Goal: Information Seeking & Learning: Learn about a topic

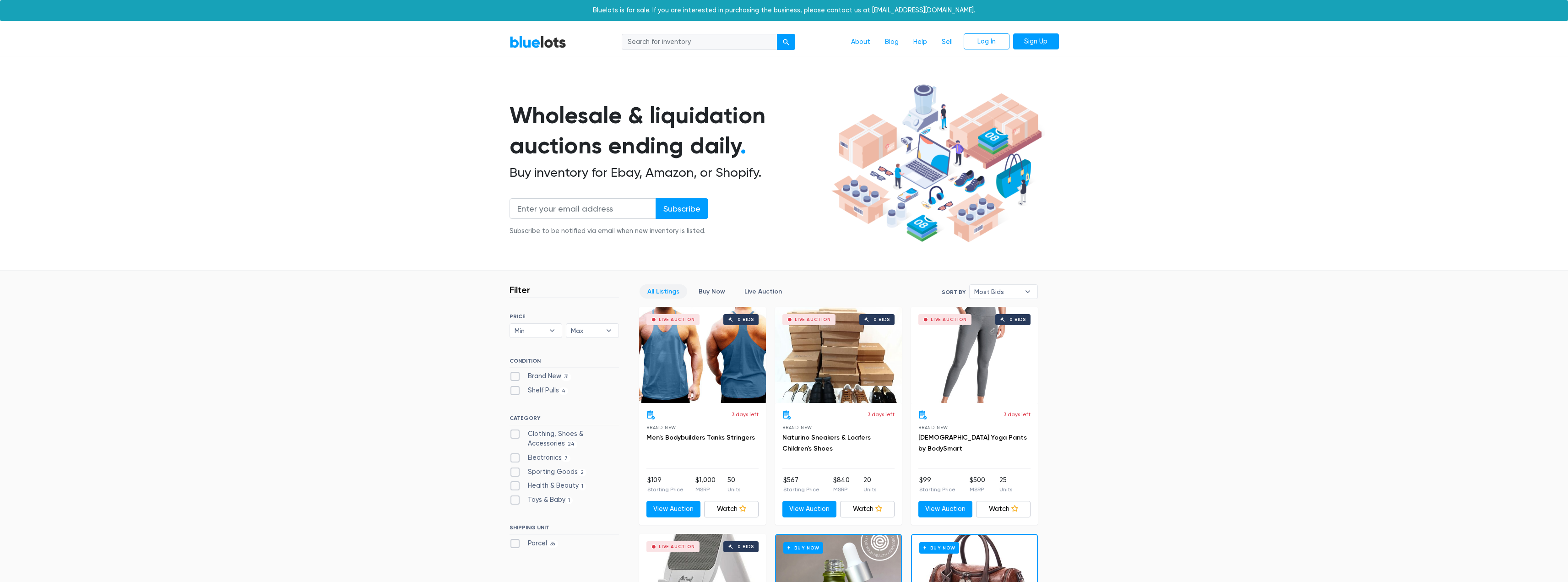
scroll to position [91, 0]
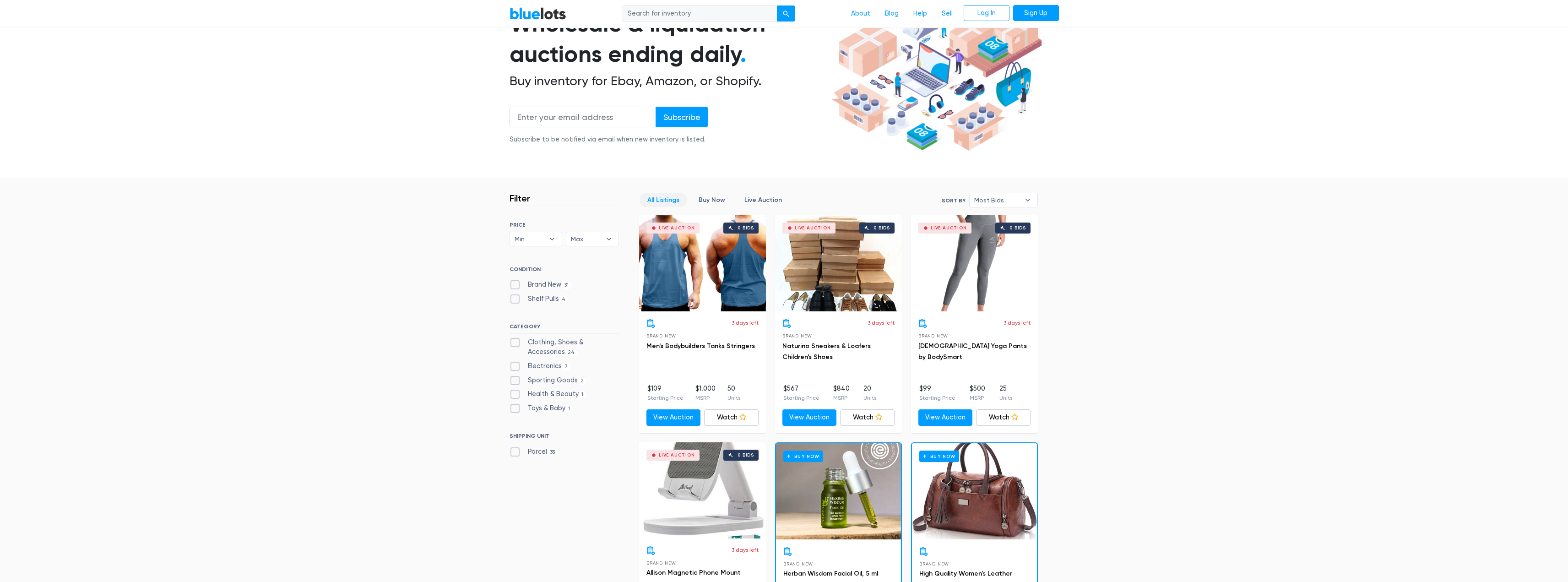
click at [527, 361] on label "Electronics 7" at bounding box center [540, 366] width 61 height 10
click at [516, 361] on input "Electronics 7" at bounding box center [513, 364] width 6 height 6
checkbox input "true"
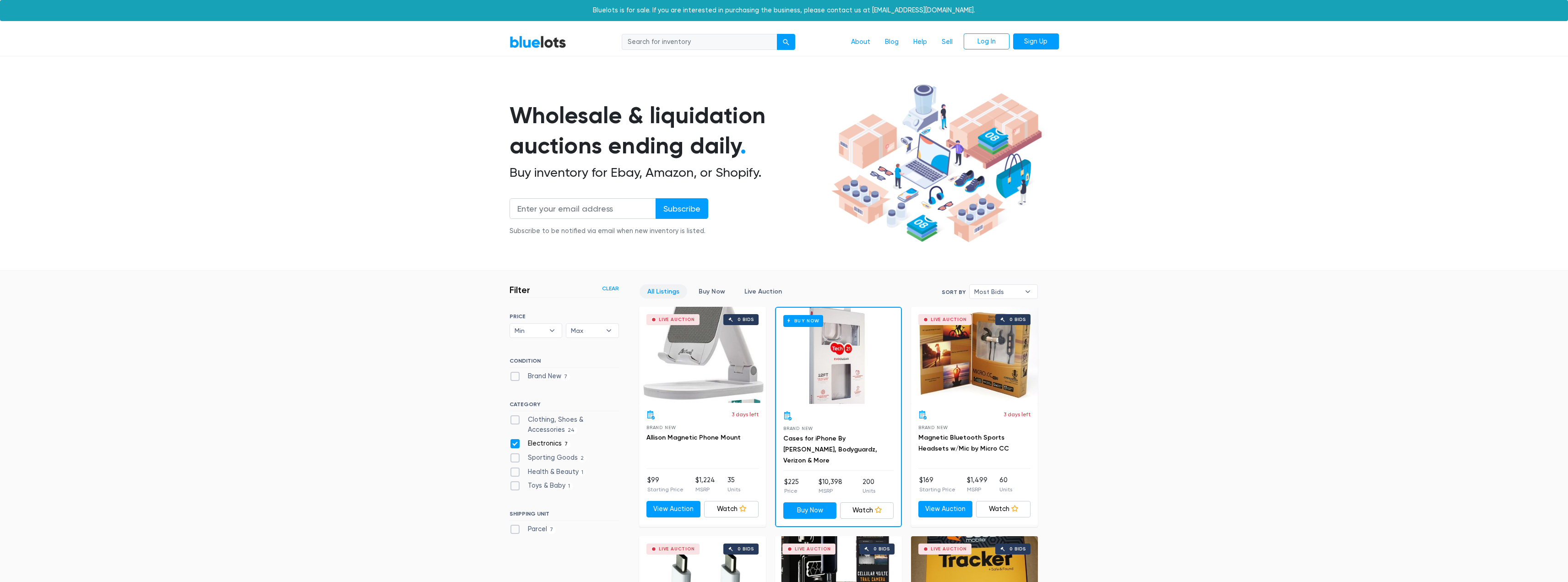
click at [516, 444] on label "Electronics 7" at bounding box center [540, 444] width 61 height 10
click at [516, 444] on input "Electronics 7" at bounding box center [513, 442] width 6 height 6
checkbox input "false"
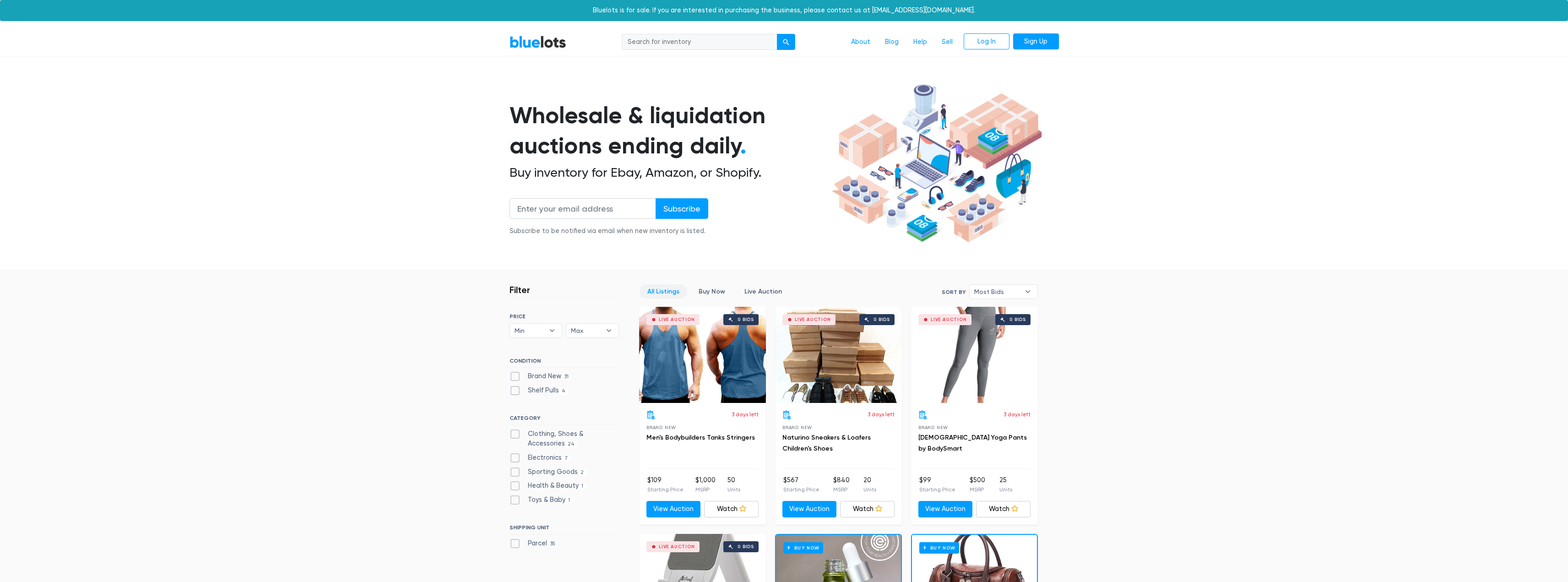
scroll to position [247, 0]
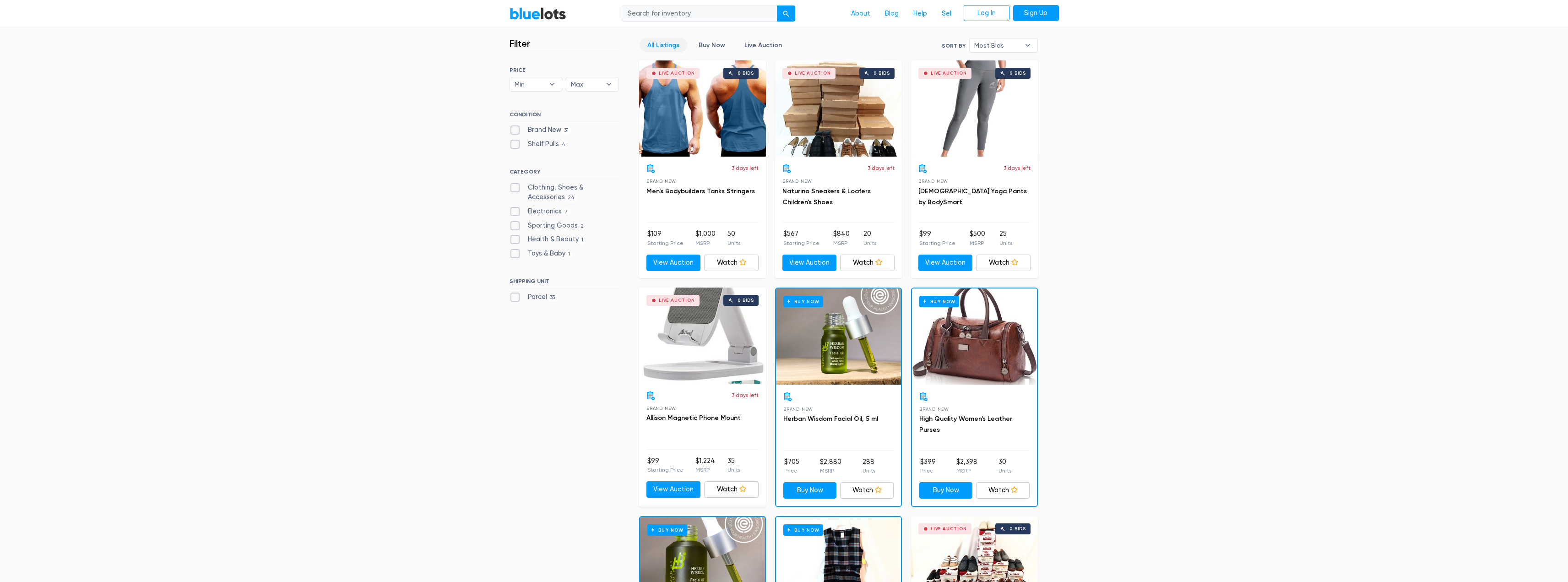
click at [517, 131] on label "Brand New 31" at bounding box center [541, 130] width 62 height 10
click at [516, 131] on New"] "Brand New 31" at bounding box center [513, 128] width 6 height 6
checkbox New"] "true"
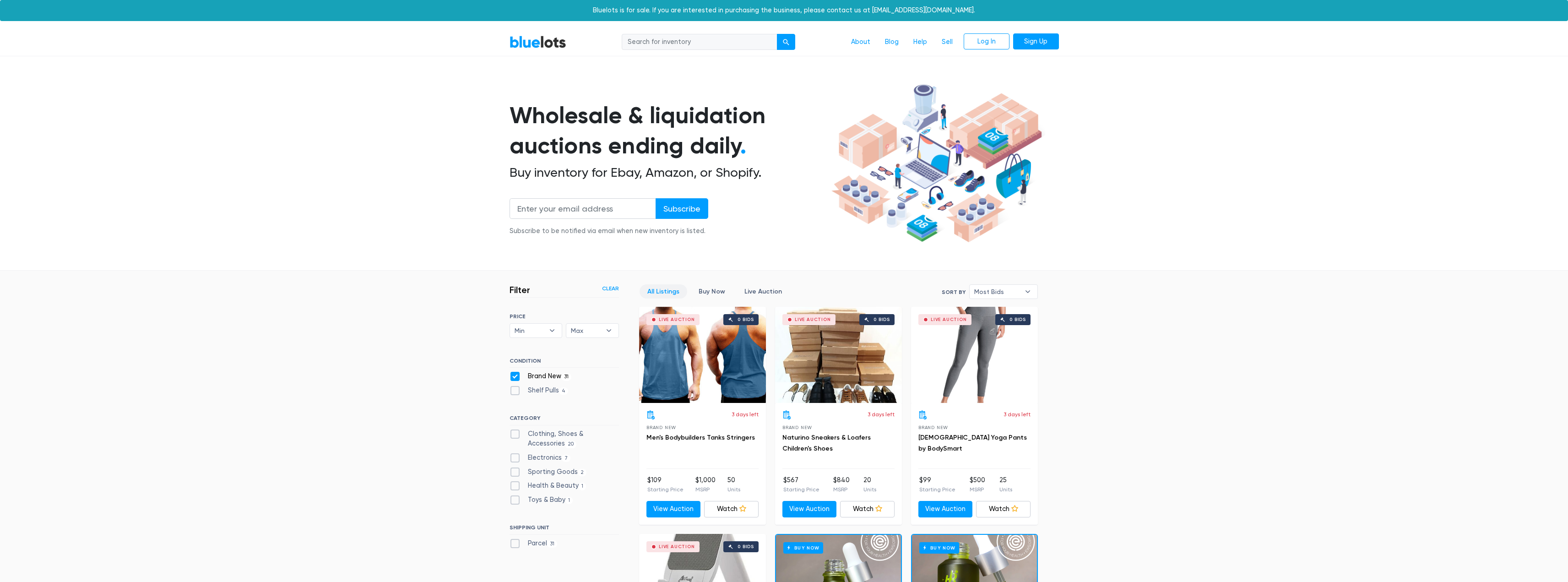
scroll to position [247, 0]
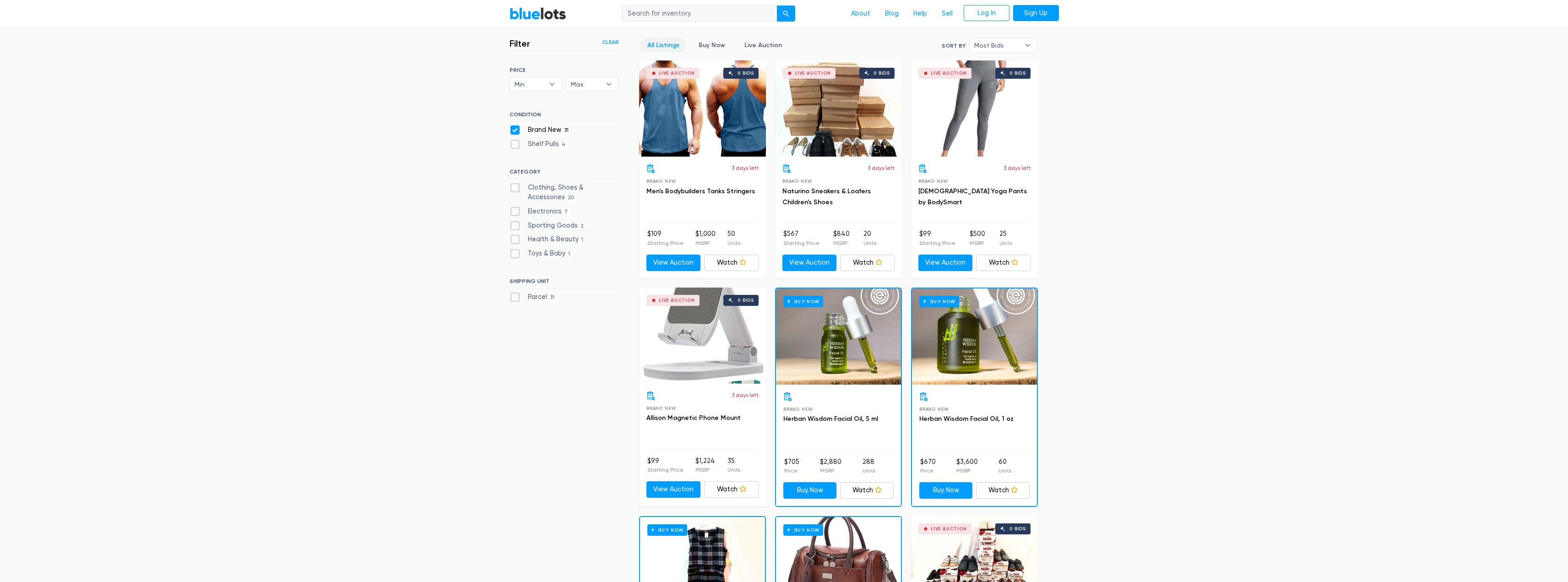
click at [517, 256] on label "Toys & Baby 1" at bounding box center [541, 253] width 64 height 10
click at [516, 254] on Baby"] "Toys & Baby 1" at bounding box center [513, 251] width 6 height 6
checkbox Baby"] "true"
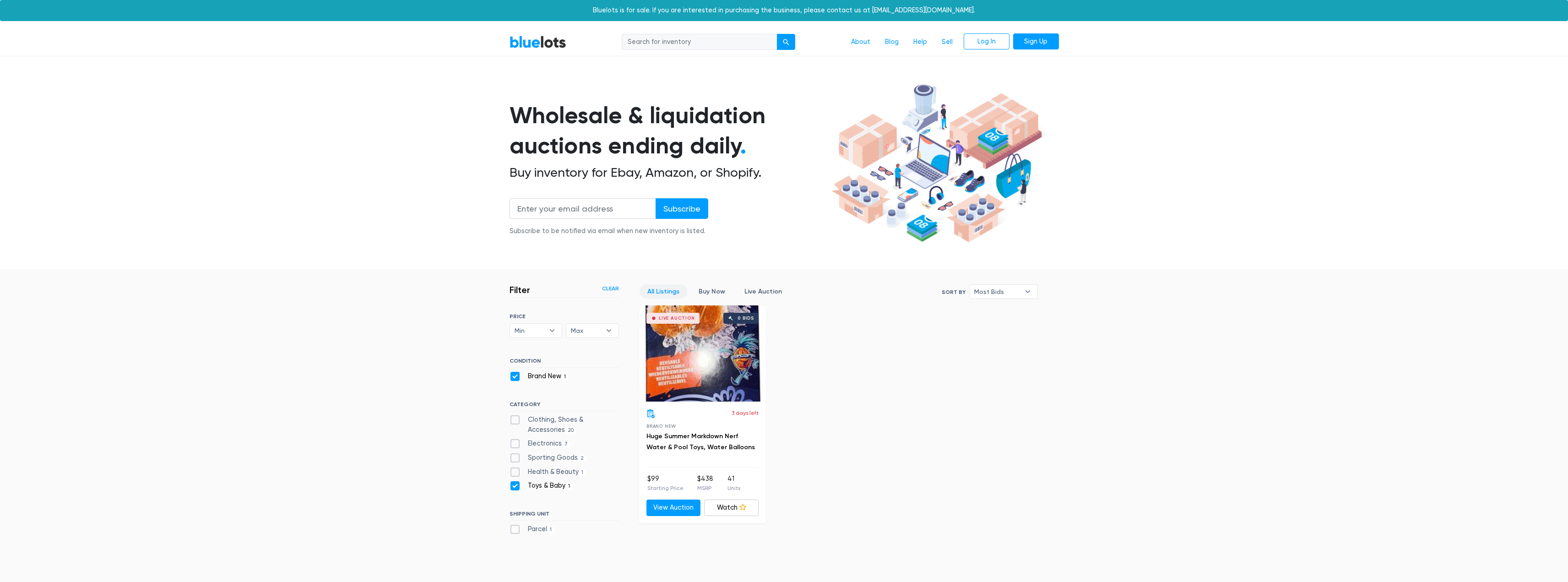
scroll to position [171, 0]
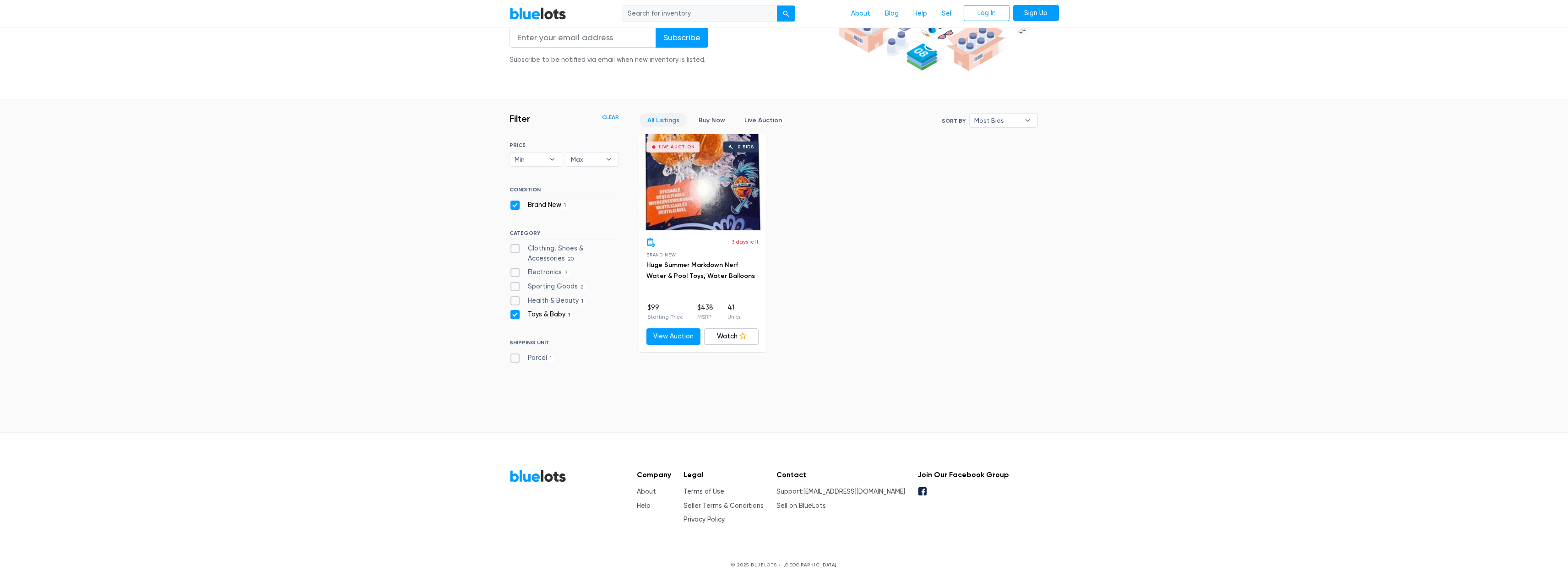
click at [514, 249] on label "Clothing, Shoes & Accessories 20" at bounding box center [564, 253] width 110 height 19
click at [514, 249] on Accessories"] "Clothing, Shoes & Accessories 20" at bounding box center [513, 247] width 6 height 6
checkbox Accessories"] "true"
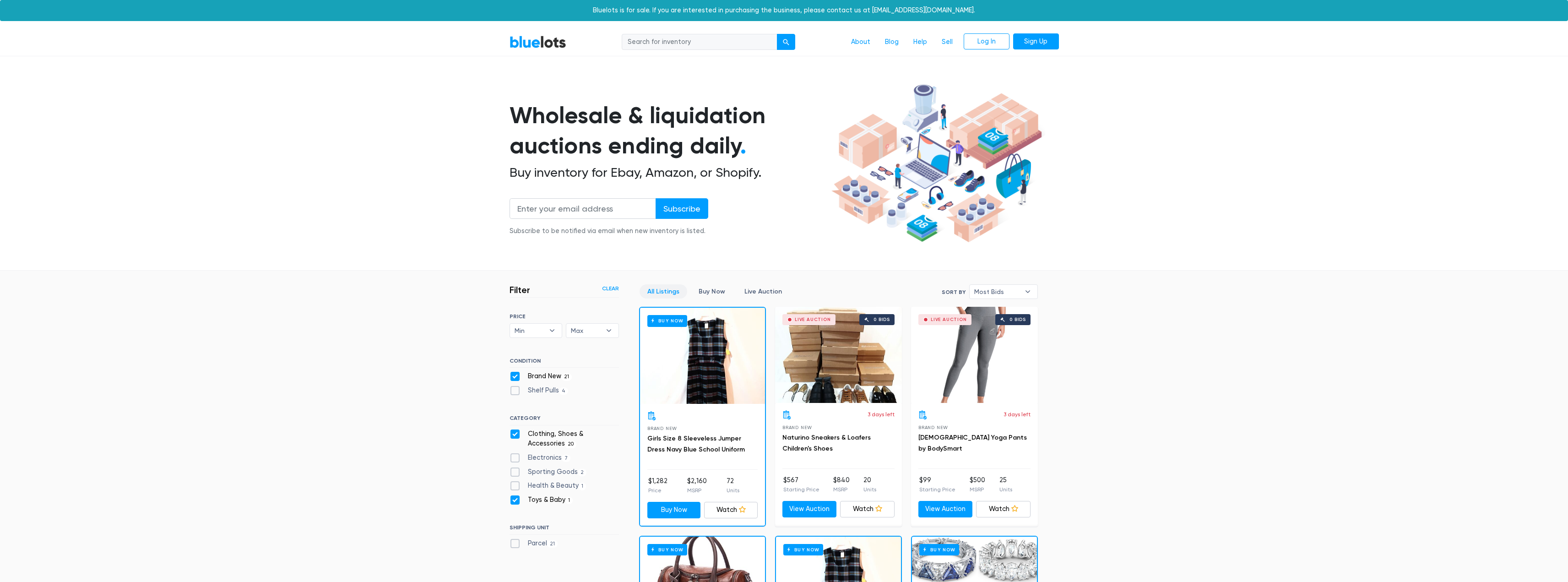
click at [514, 374] on label "Brand New 21" at bounding box center [541, 376] width 63 height 10
click at [514, 374] on New"] "Brand New 21" at bounding box center [513, 374] width 6 height 6
checkbox New"] "false"
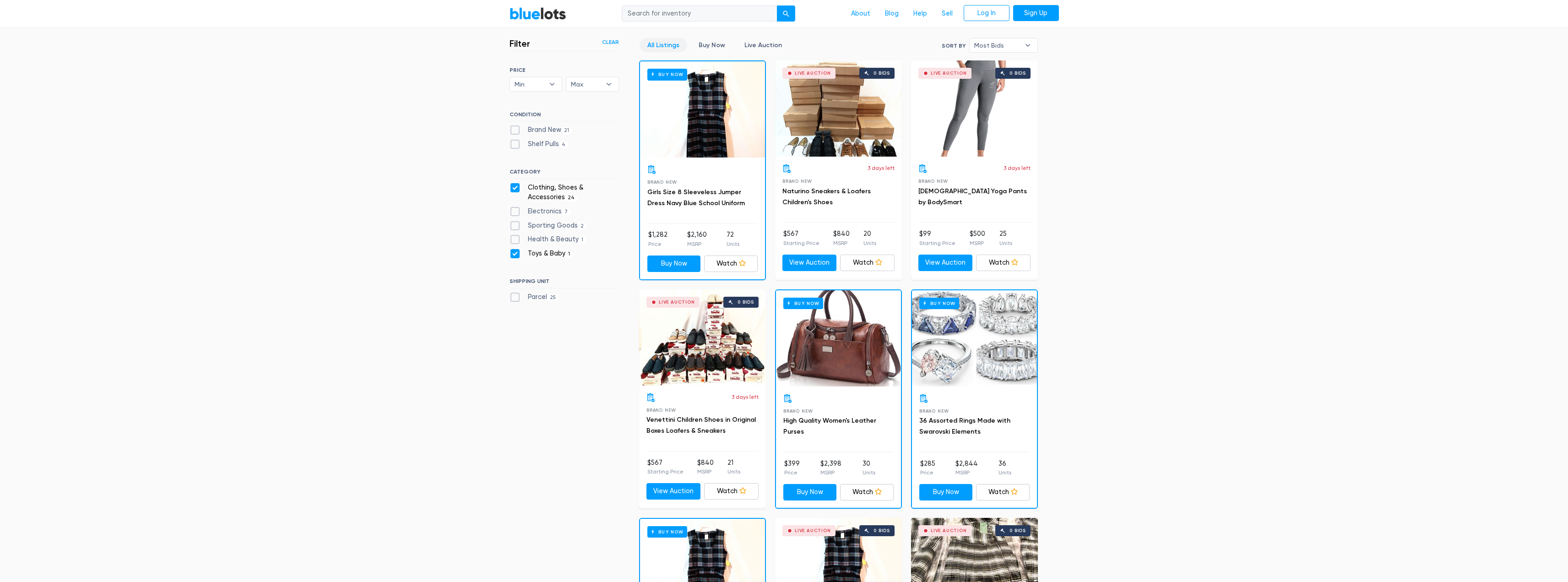
scroll to position [247, 0]
click at [516, 144] on label "Shelf Pulls 4" at bounding box center [539, 144] width 59 height 10
click at [516, 144] on Pulls"] "Shelf Pulls 4" at bounding box center [513, 142] width 6 height 6
checkbox Pulls"] "true"
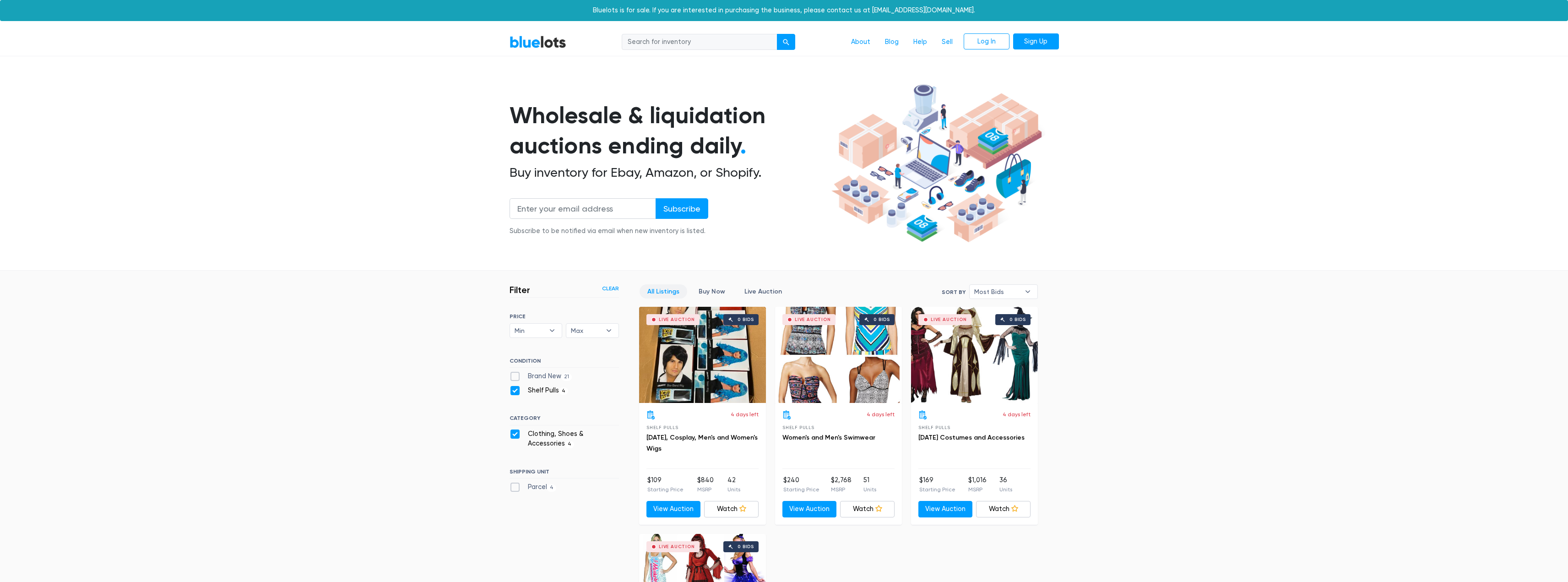
scroll to position [247, 0]
